Goal: Information Seeking & Learning: Find specific page/section

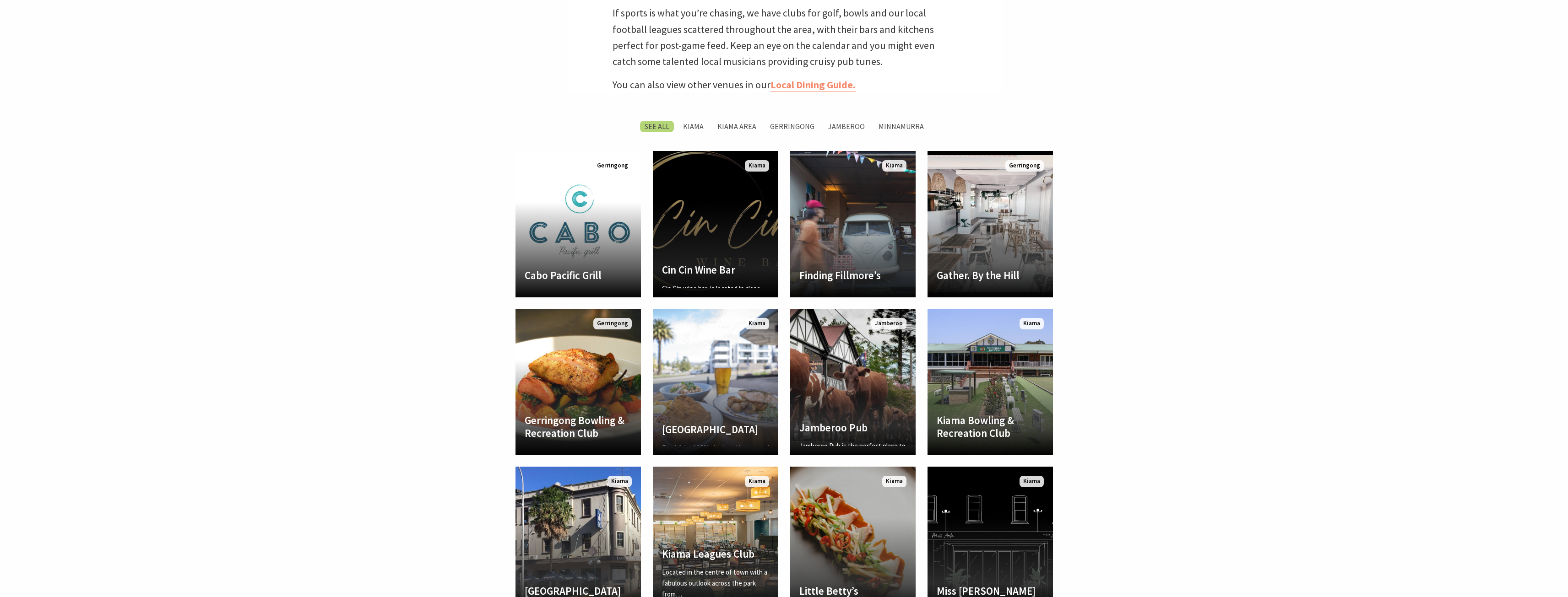
scroll to position [503, 0]
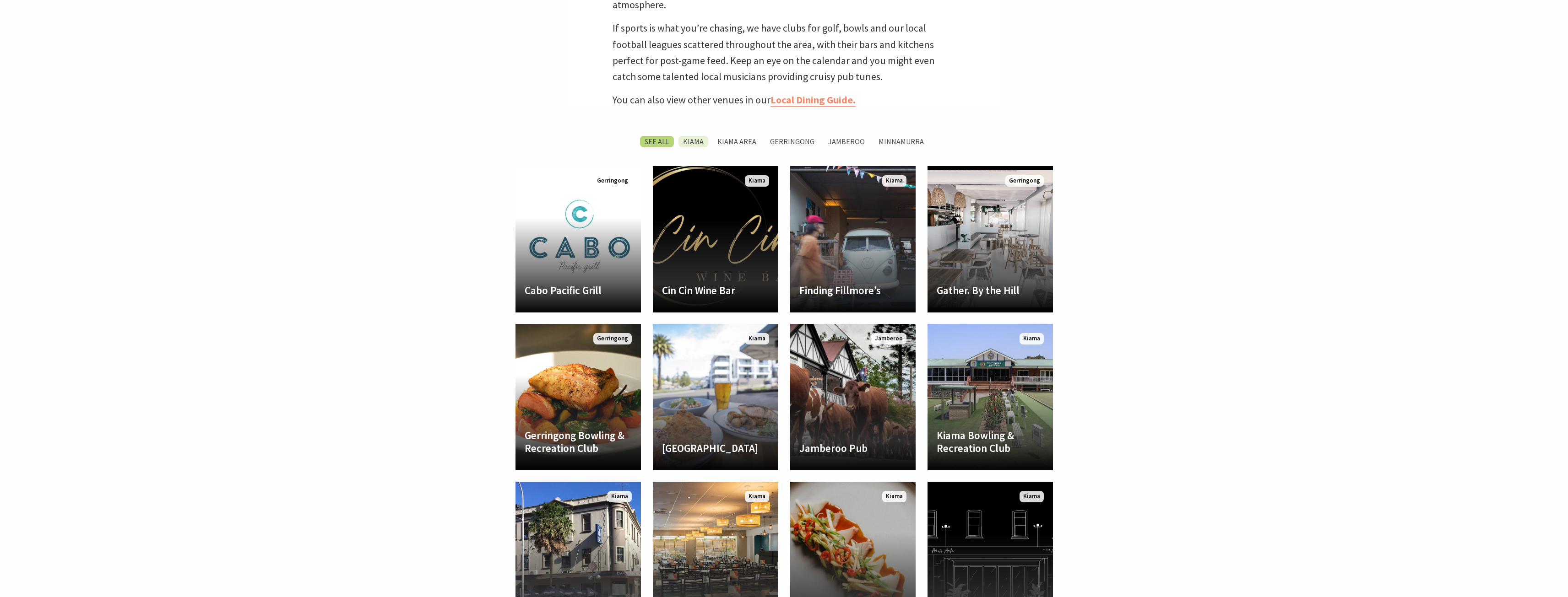
click at [688, 140] on label "Kiama" at bounding box center [693, 142] width 30 height 12
click at [0, 0] on input "Kiama" at bounding box center [0, 0] width 0 height 0
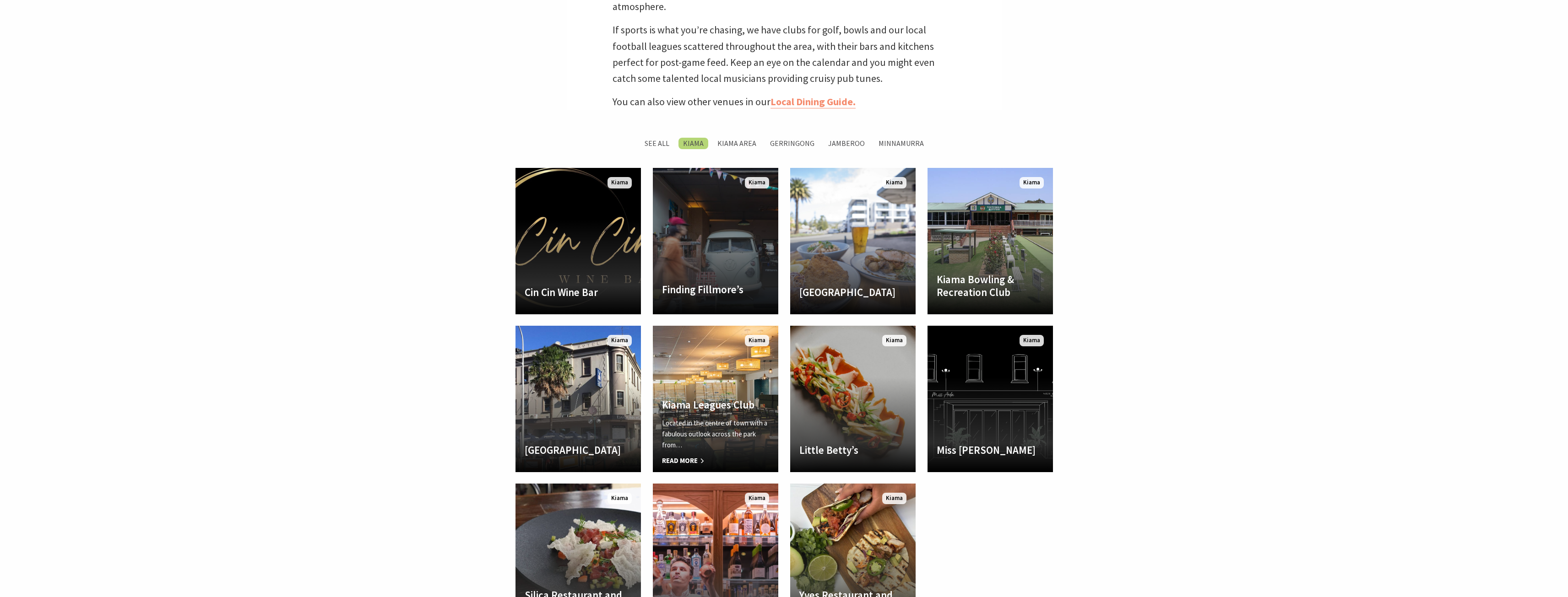
scroll to position [216, 1580]
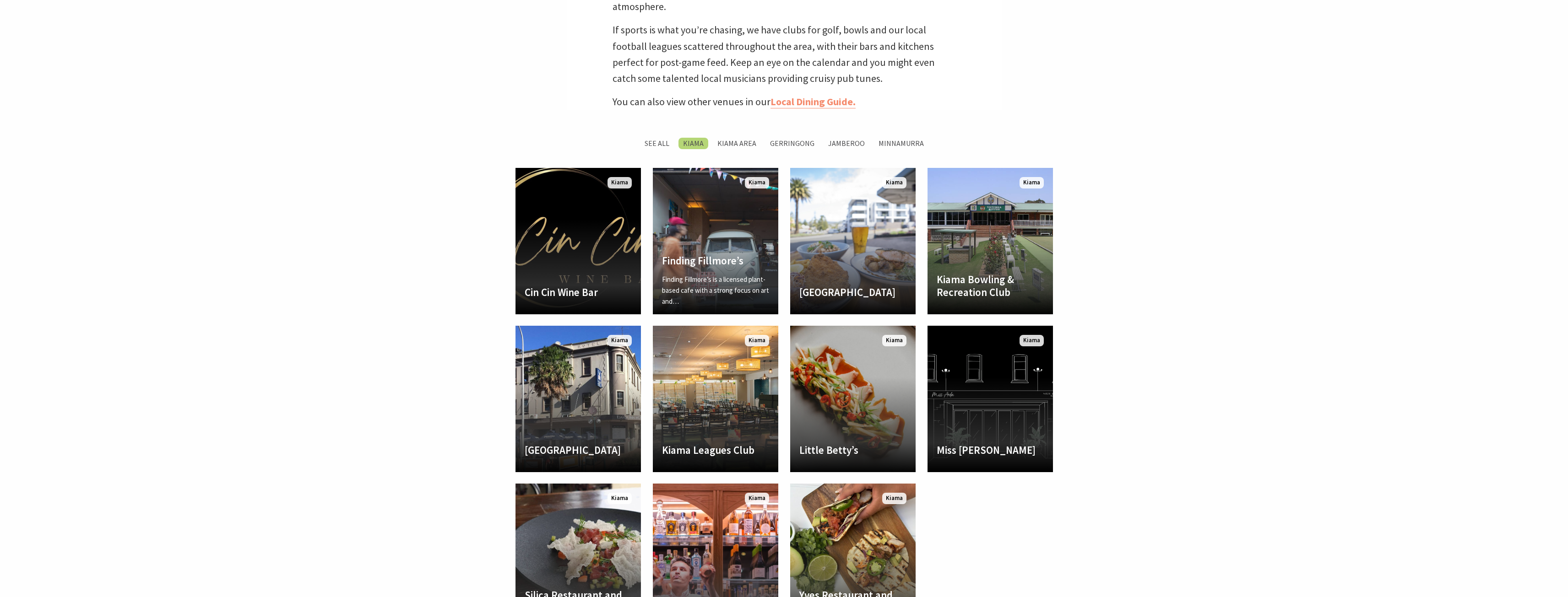
click at [742, 138] on li "Kiama Area" at bounding box center [737, 144] width 49 height 12
click at [742, 140] on label "Kiama Area" at bounding box center [737, 144] width 49 height 12
click at [0, 0] on input "Kiama Area" at bounding box center [0, 0] width 0 height 0
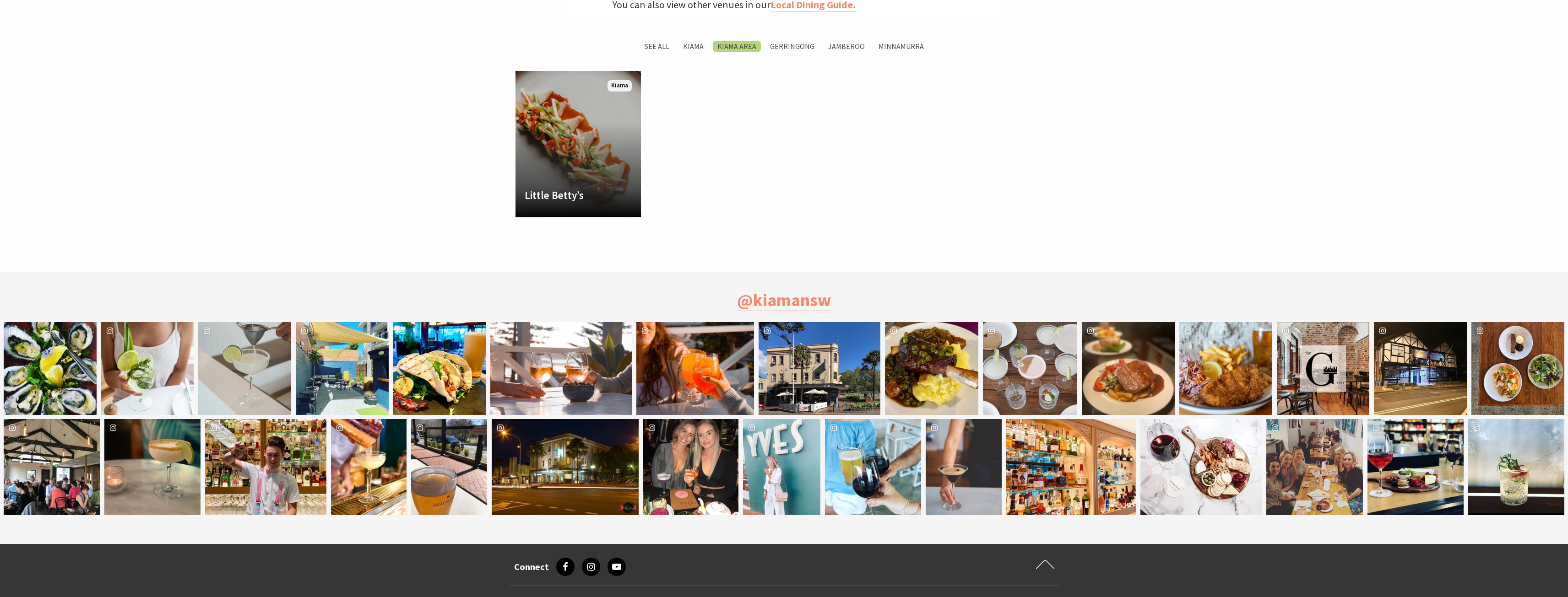
scroll to position [593, 0]
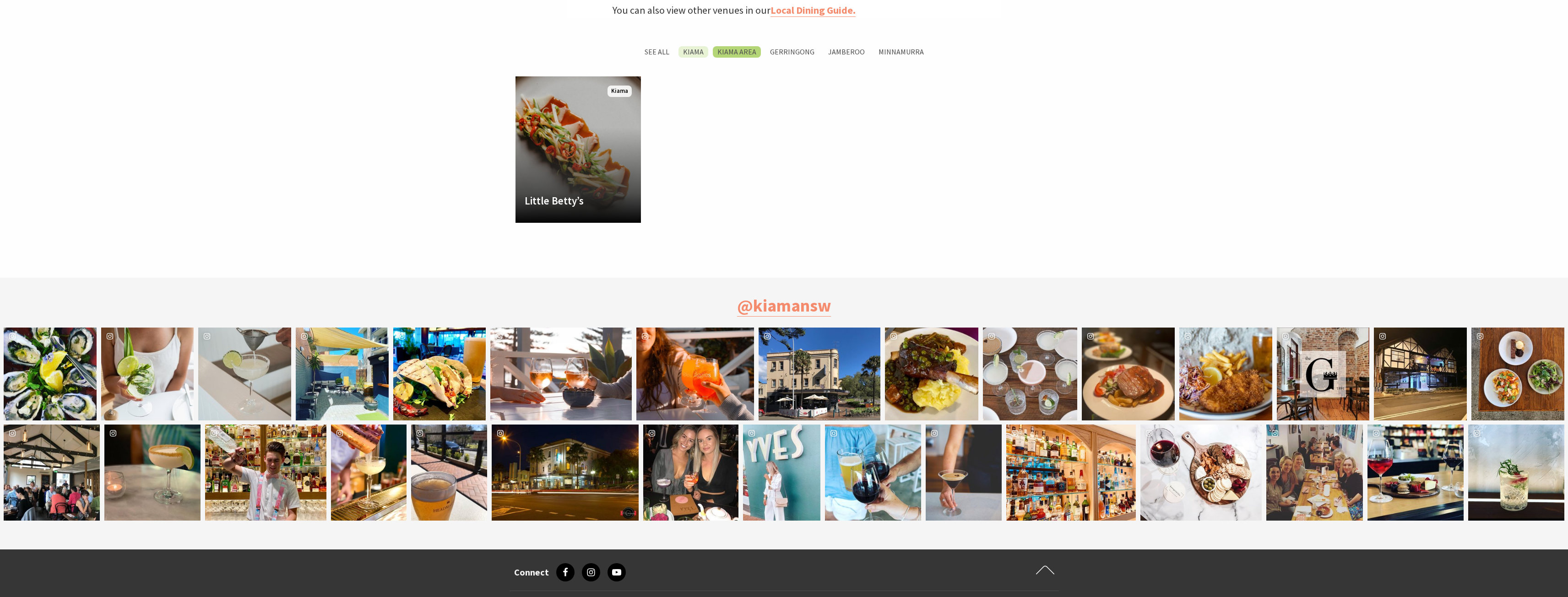
click at [690, 51] on label "Kiama" at bounding box center [693, 52] width 30 height 12
click at [0, 0] on input "Kiama" at bounding box center [0, 0] width 0 height 0
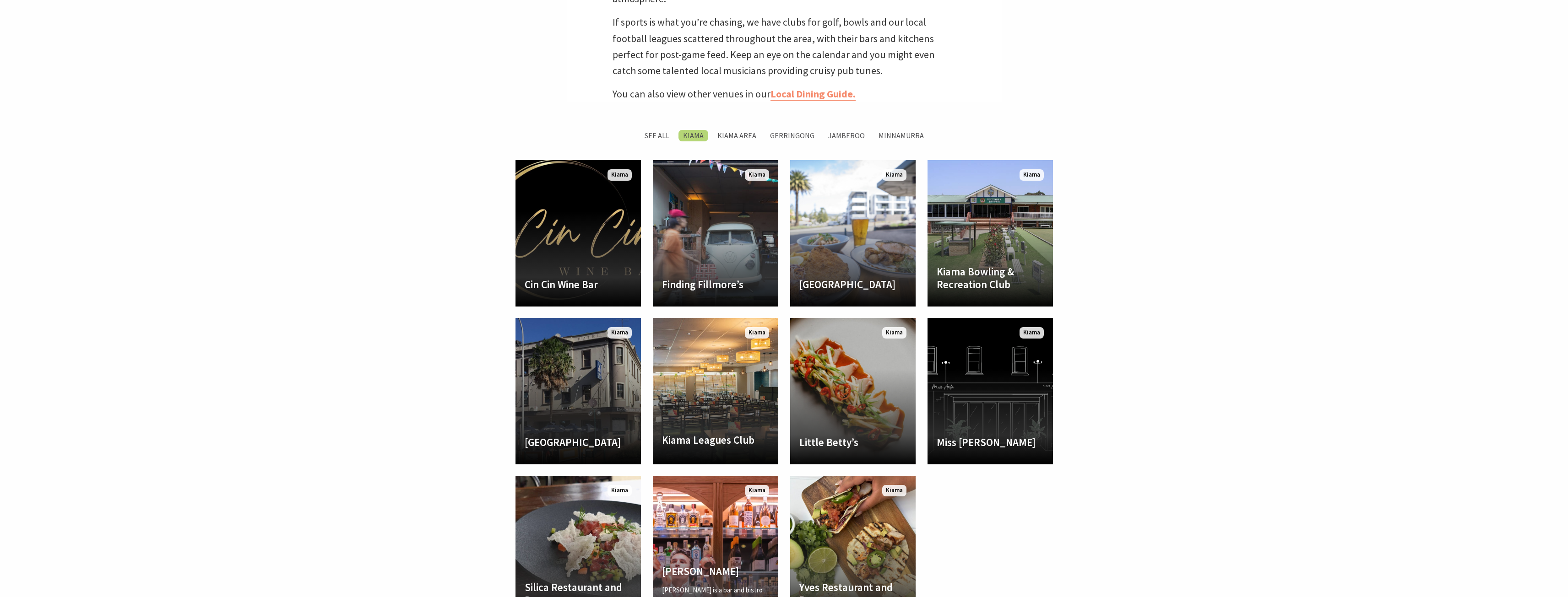
scroll to position [502, 0]
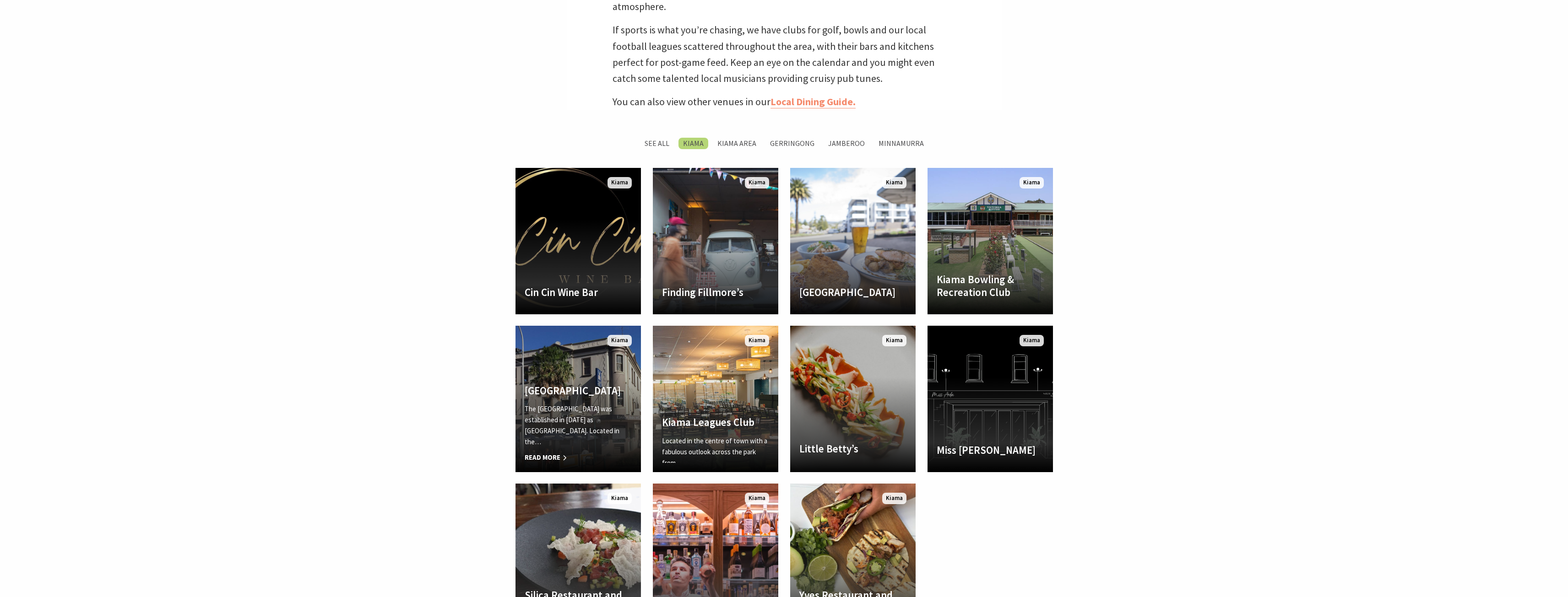
click at [561, 412] on div "Kiama Inn Hotel The Kiama Inn Hotel was established in 1888 as Tory’s Hotel. Lo…" at bounding box center [577, 424] width 126 height 79
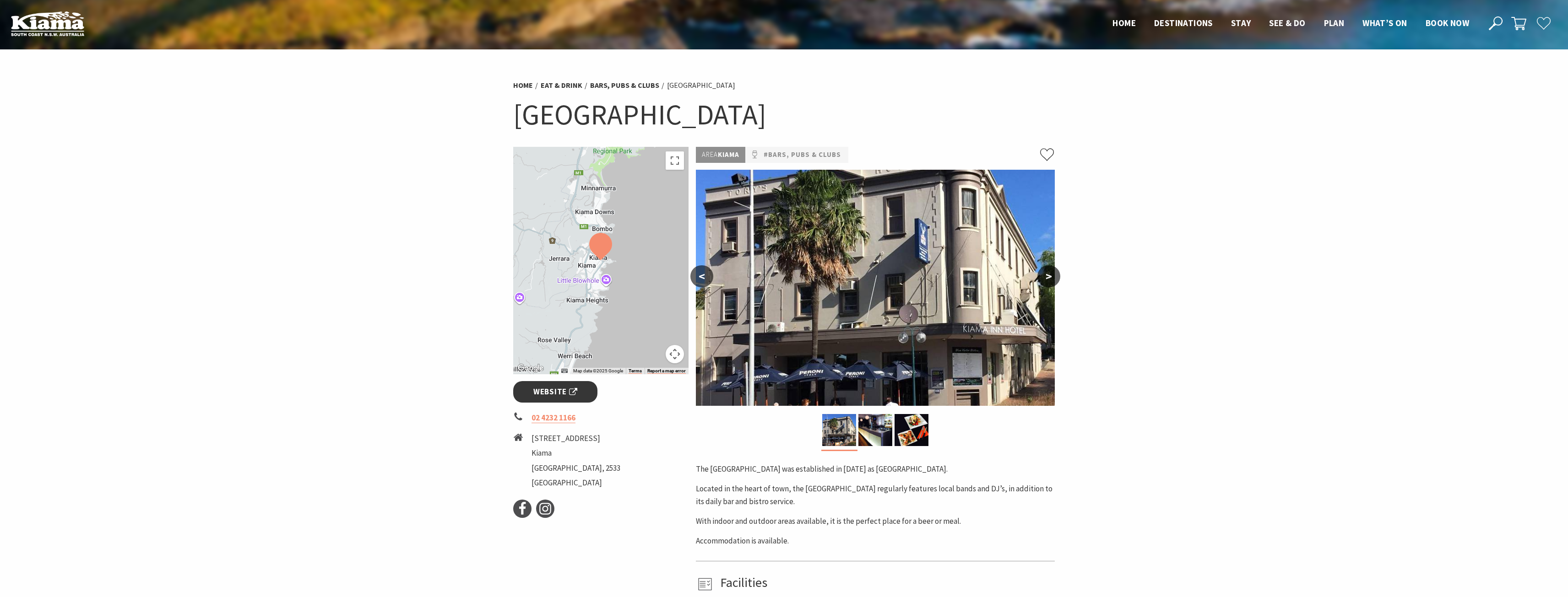
click at [551, 393] on span "Website" at bounding box center [555, 392] width 44 height 12
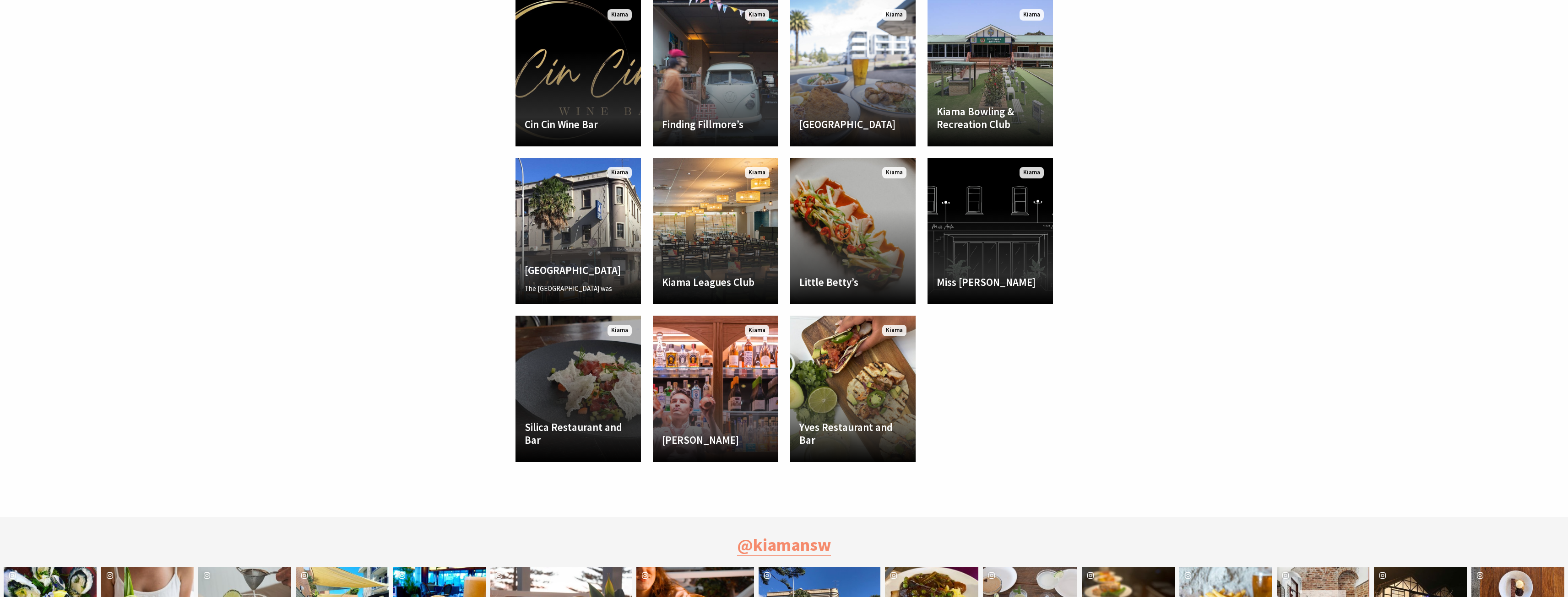
scroll to position [731, 0]
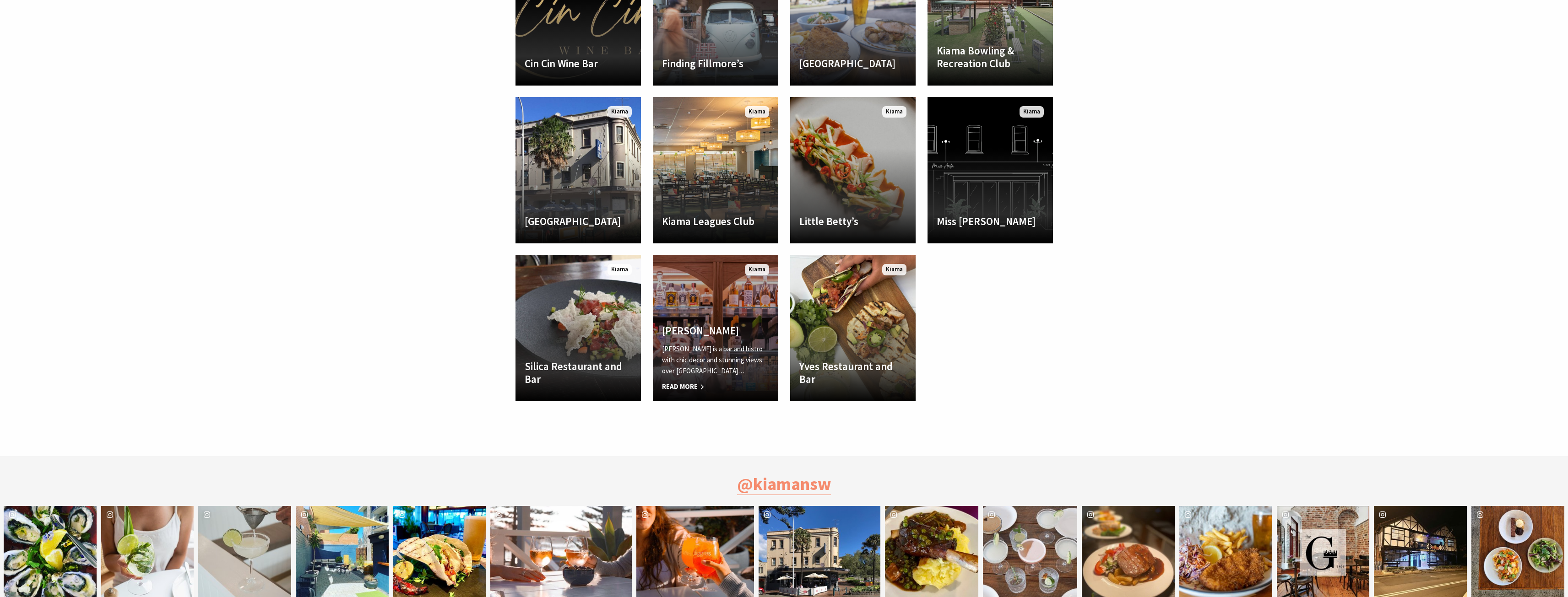
click at [672, 386] on span "Read More" at bounding box center [715, 386] width 107 height 11
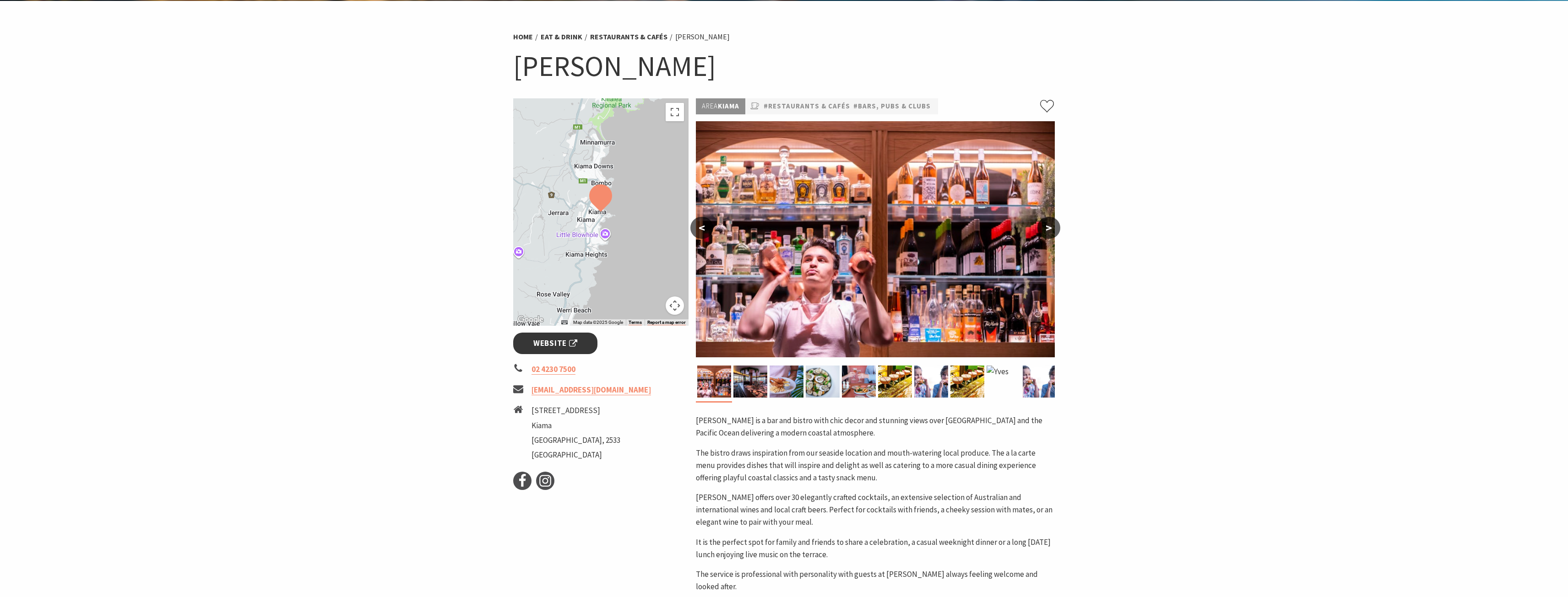
scroll to position [46, 0]
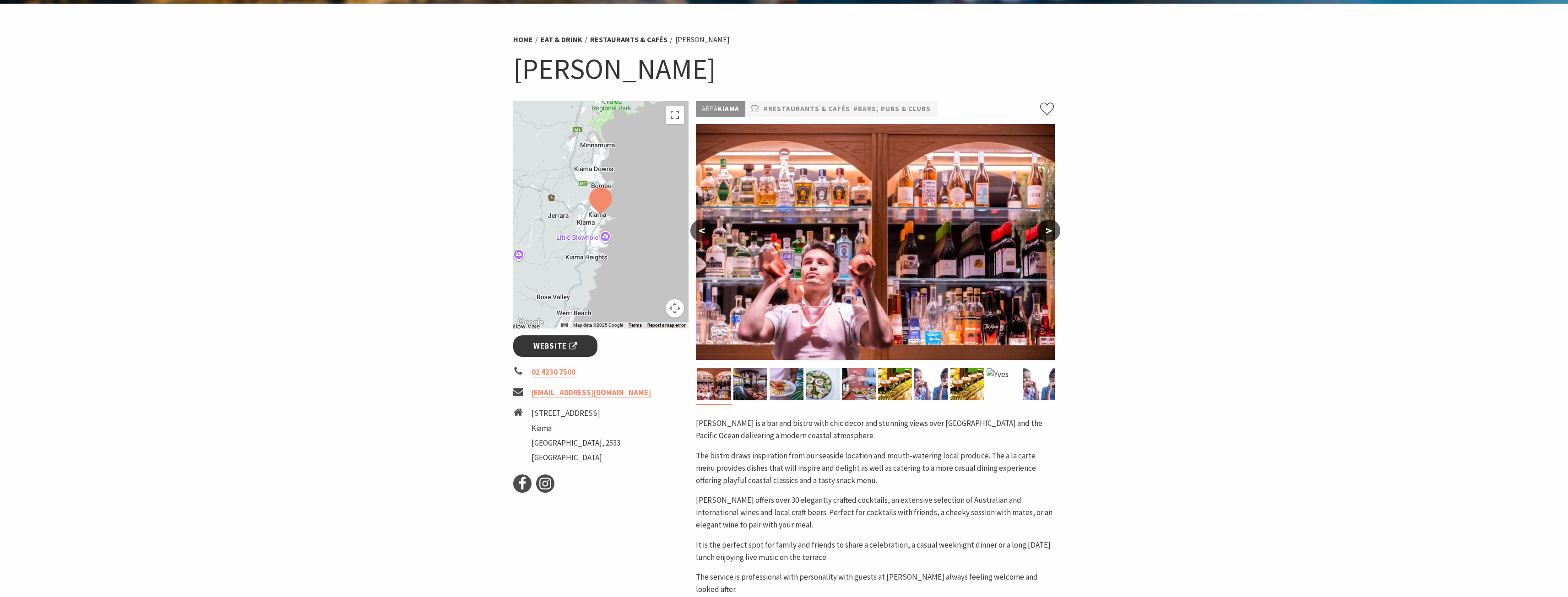
click at [579, 348] on link "Website" at bounding box center [556, 347] width 85 height 22
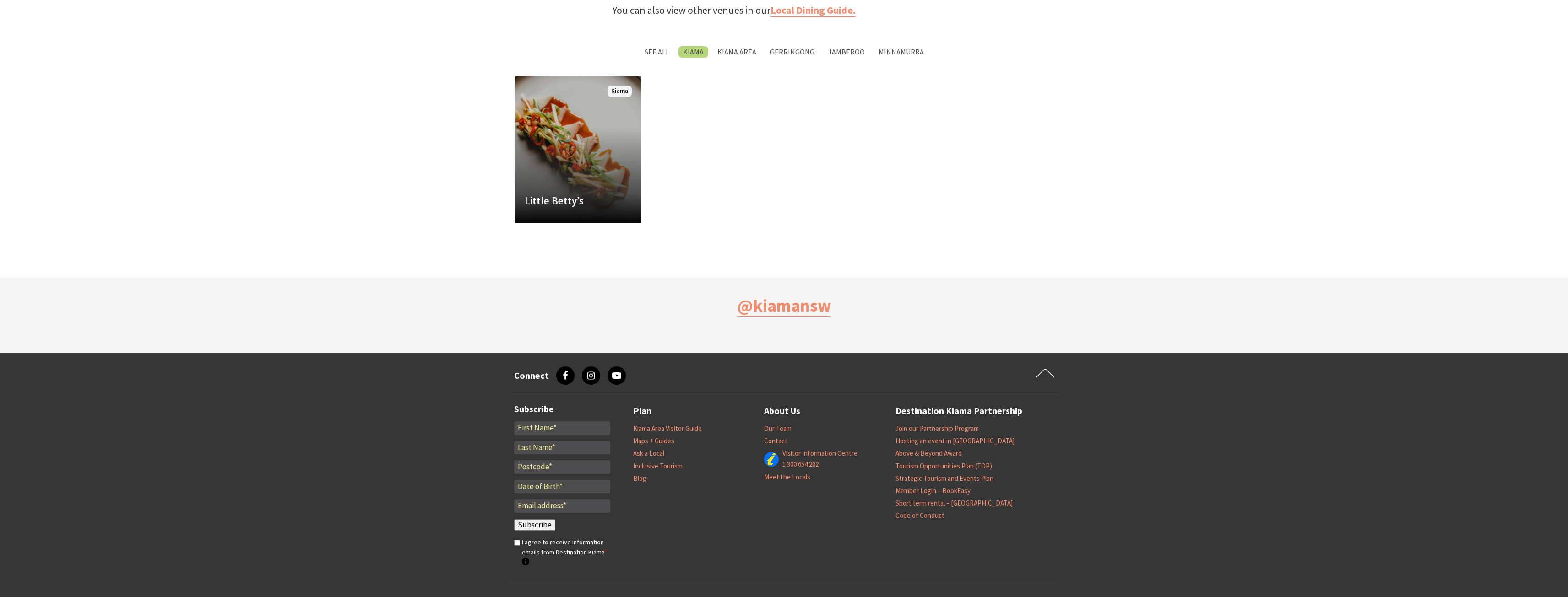
scroll to position [216, 1580]
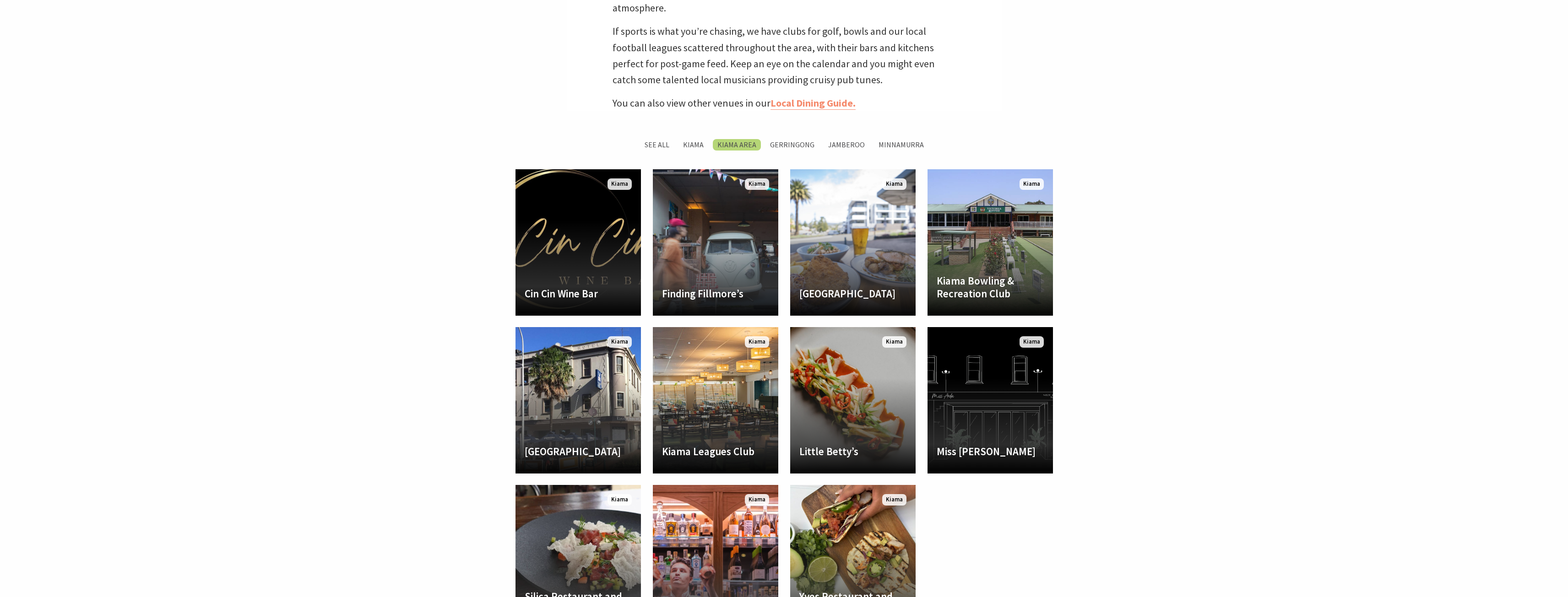
scroll to position [216, 1580]
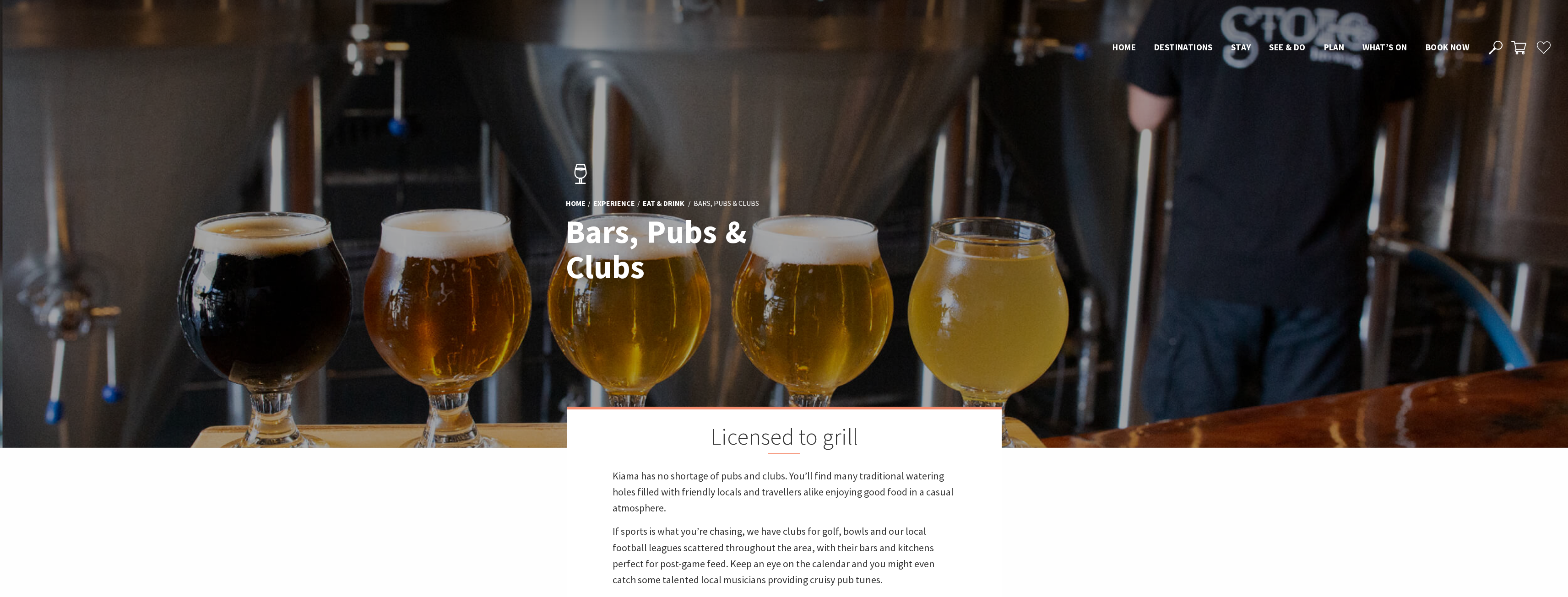
scroll to position [502, 0]
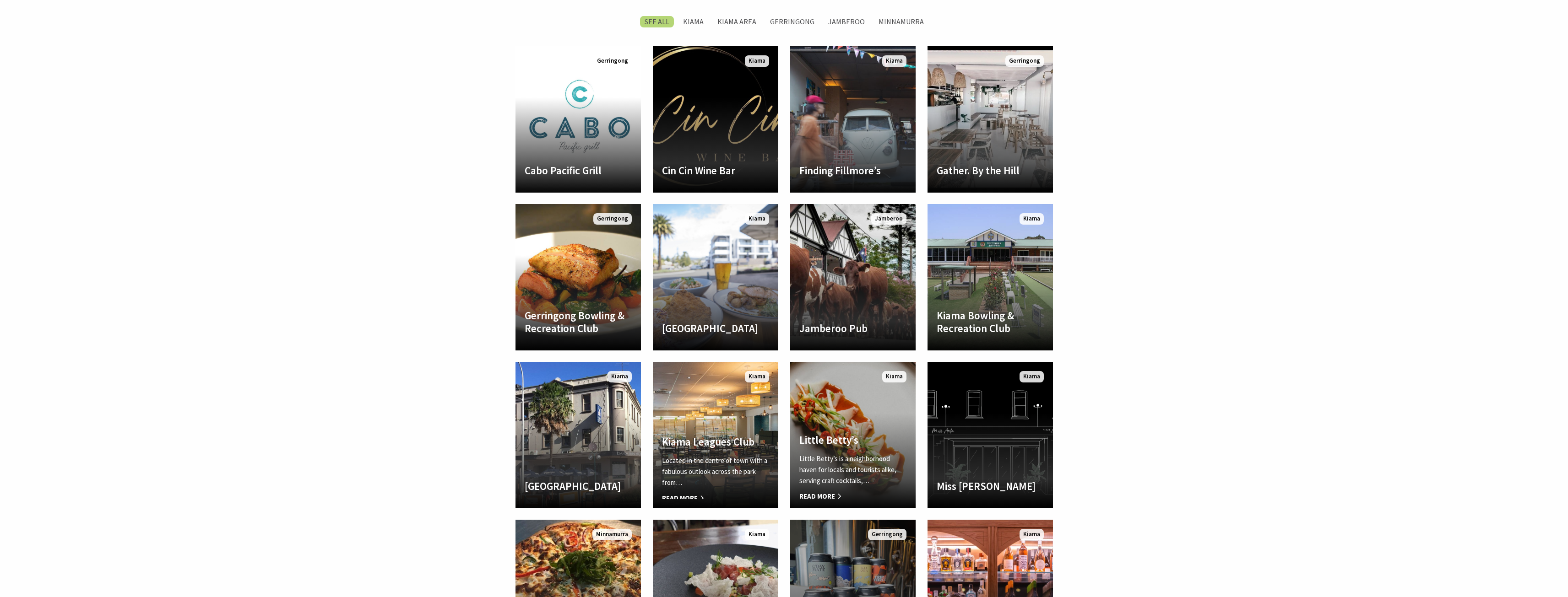
scroll to position [778, 0]
